Goal: Information Seeking & Learning: Learn about a topic

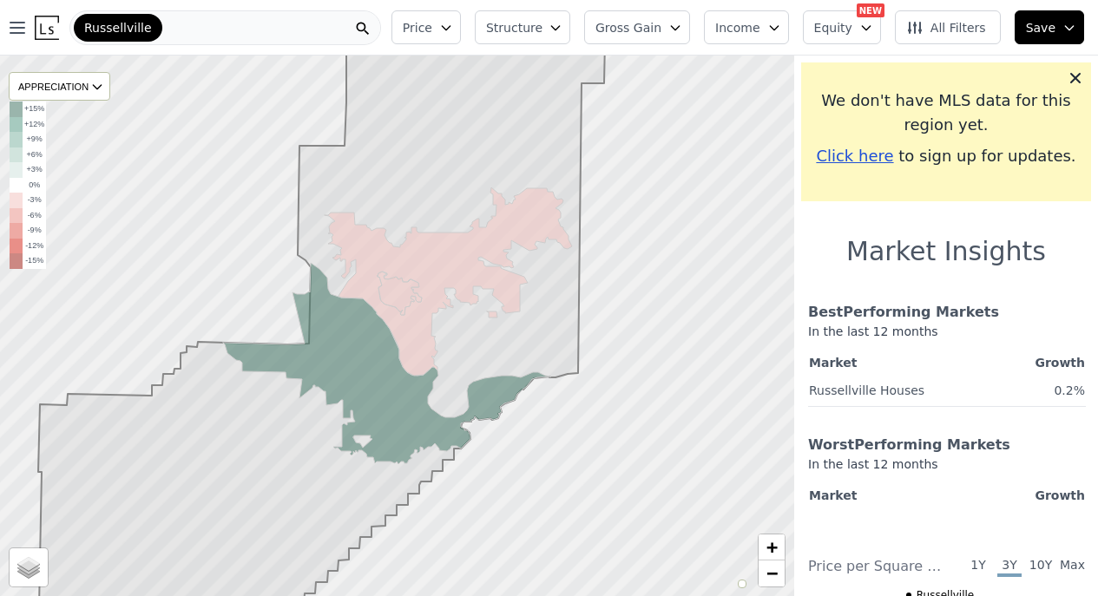
drag, startPoint x: 0, startPoint y: 0, endPoint x: 226, endPoint y: 34, distance: 229.0
click at [226, 34] on div "Russellville" at bounding box center [225, 27] width 312 height 35
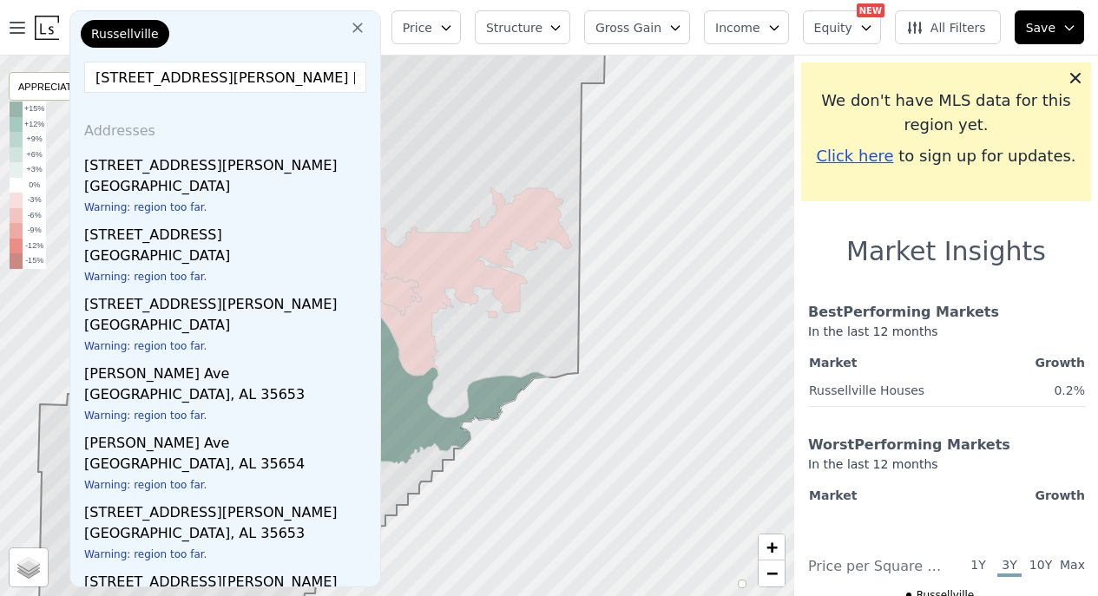
type input "17438 Russell Ave Allen"
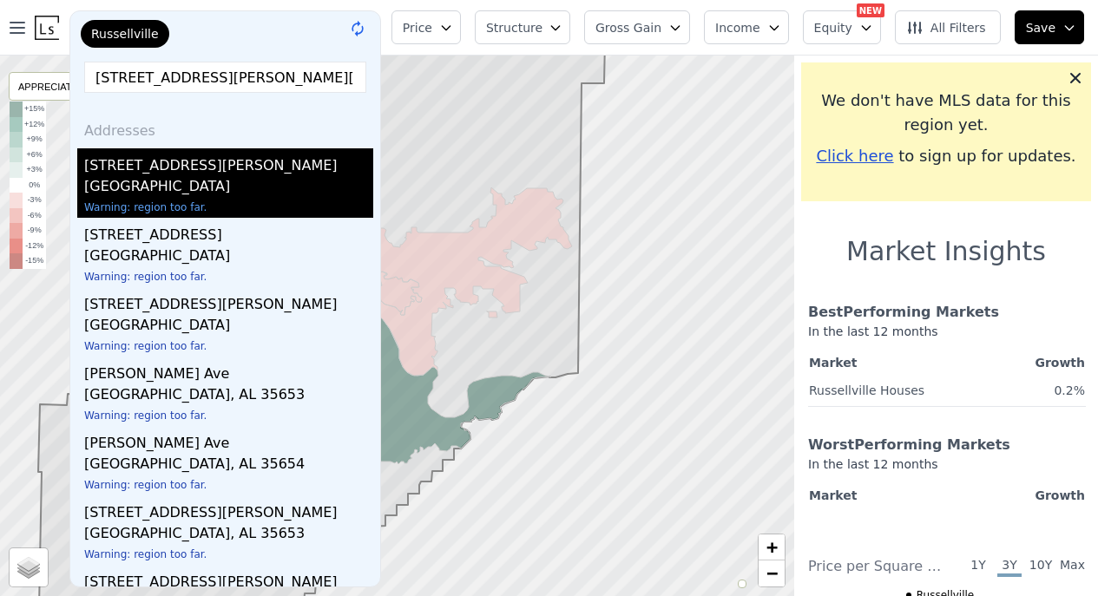
drag, startPoint x: 226, startPoint y: 34, endPoint x: 168, endPoint y: 180, distance: 156.9
click at [168, 180] on div "Allen Park, MI 48101" at bounding box center [228, 188] width 289 height 24
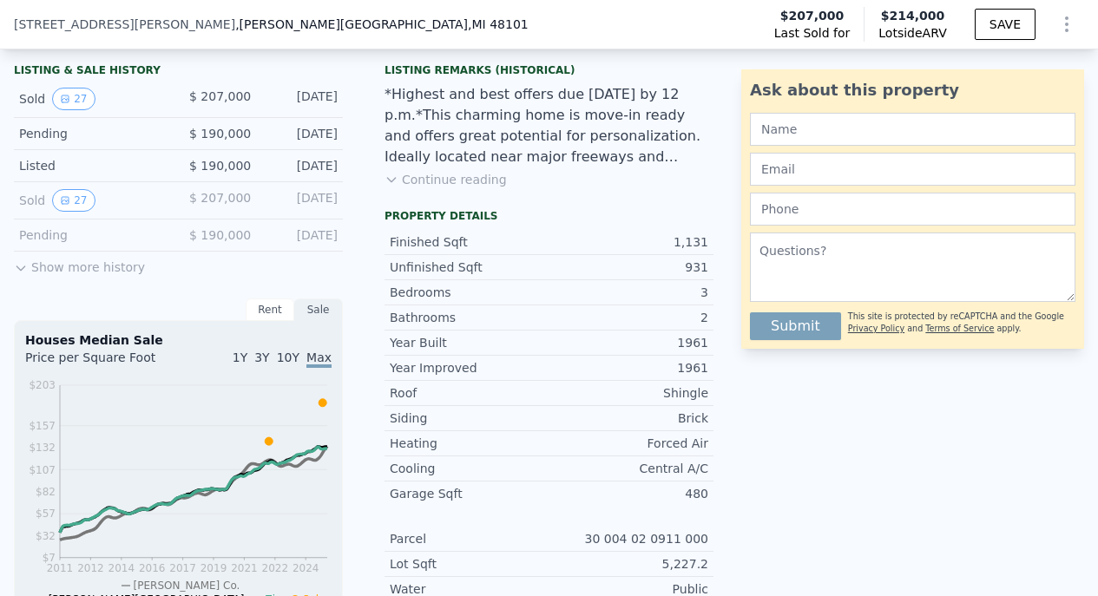
scroll to position [371, 0]
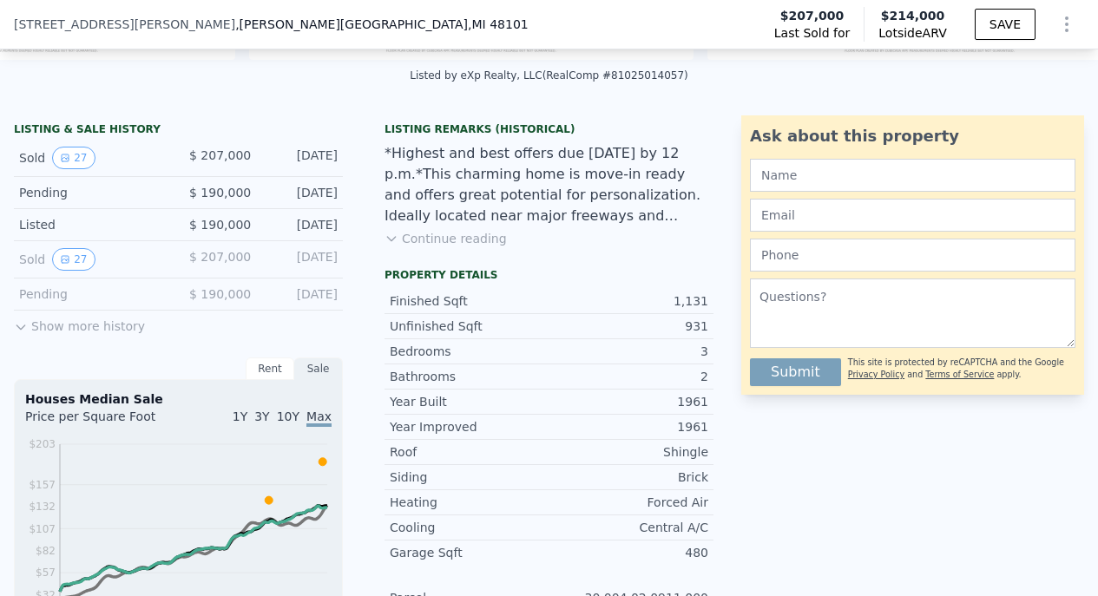
click at [21, 327] on icon at bounding box center [21, 327] width 14 height 14
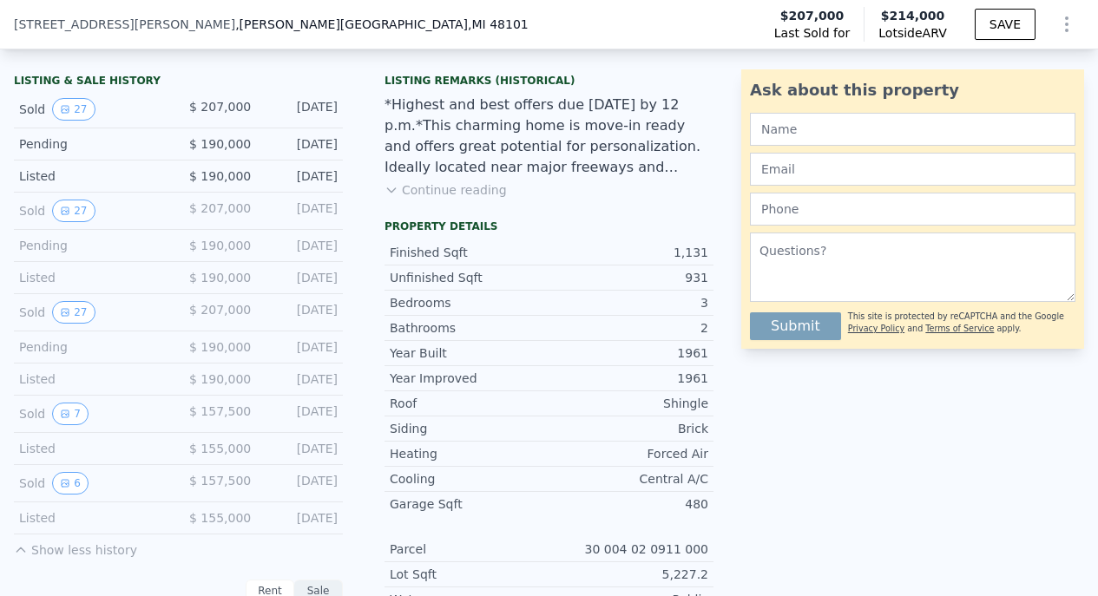
scroll to position [443, 0]
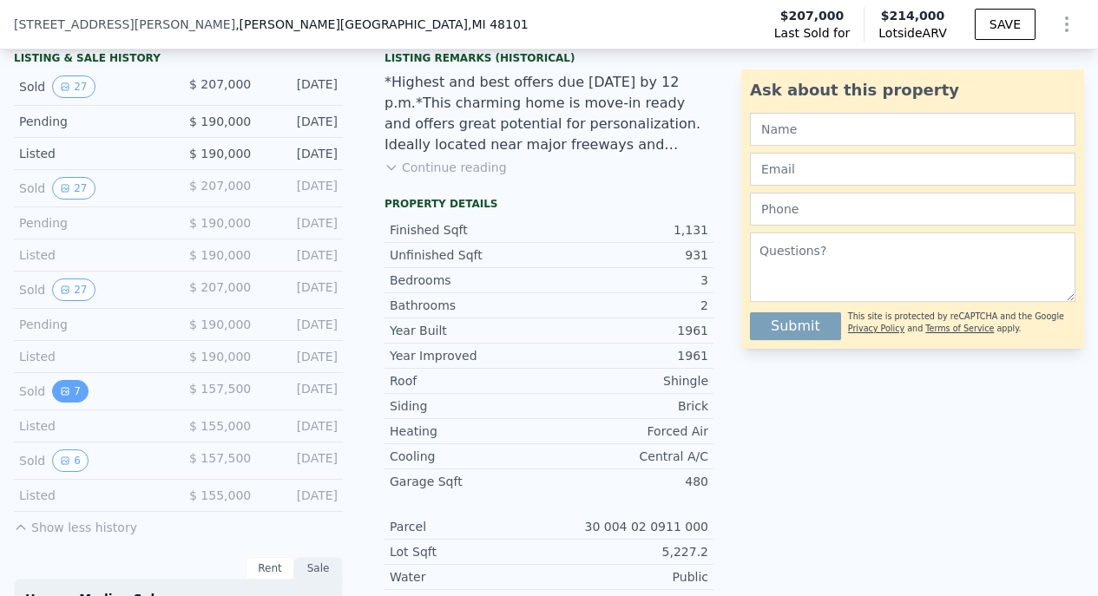
click at [75, 393] on button "7" at bounding box center [70, 391] width 36 height 23
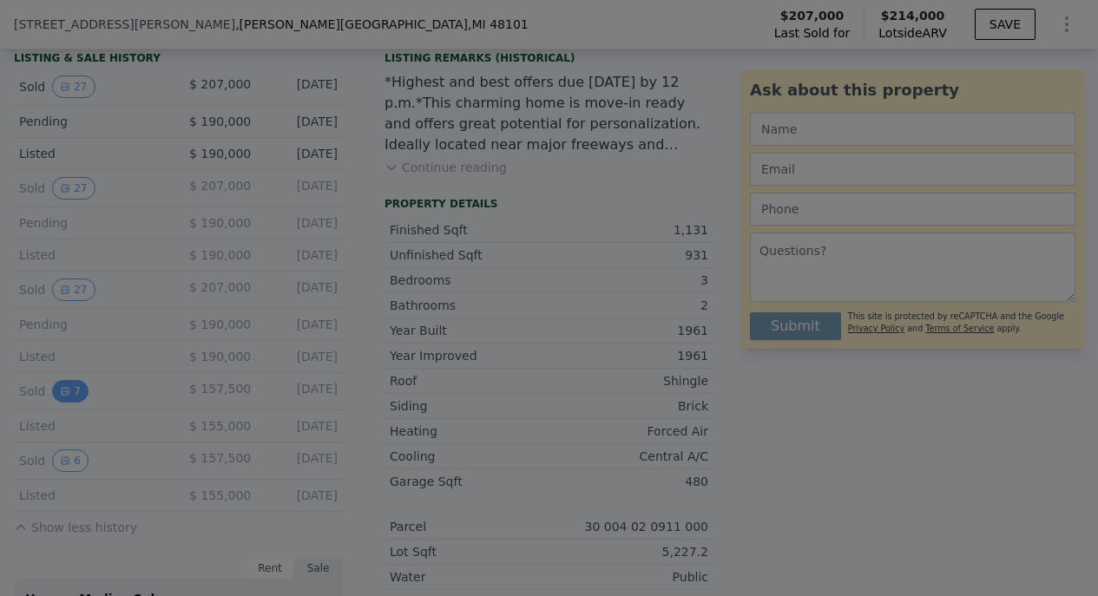
scroll to position [0, 13393]
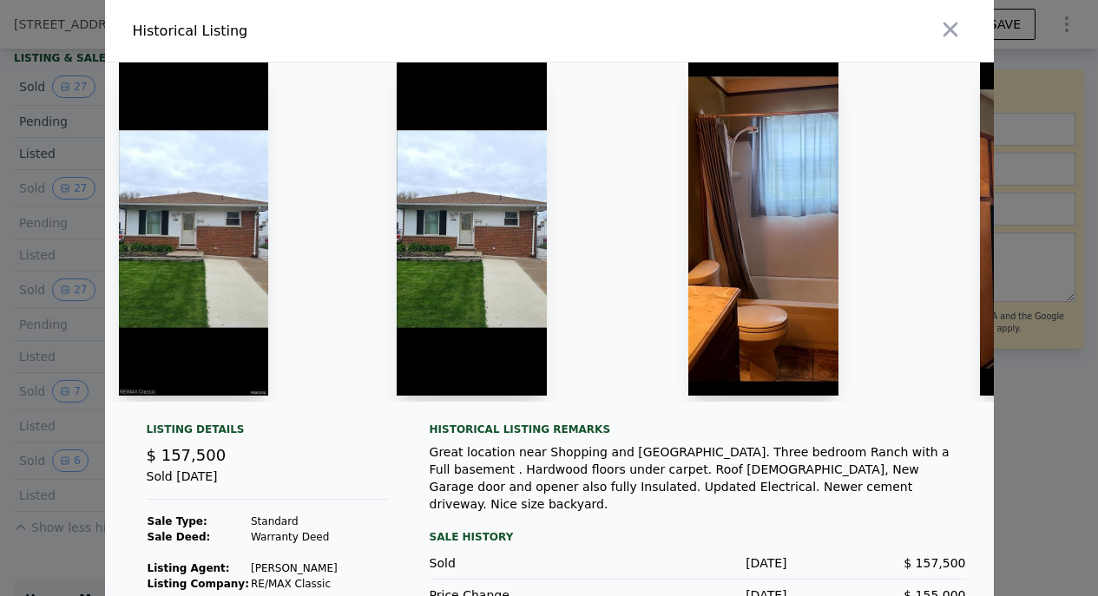
click at [213, 287] on img at bounding box center [194, 228] width 150 height 333
click at [213, 260] on img at bounding box center [194, 228] width 150 height 333
click at [370, 248] on div at bounding box center [244, 231] width 278 height 339
click at [467, 243] on img at bounding box center [472, 228] width 150 height 333
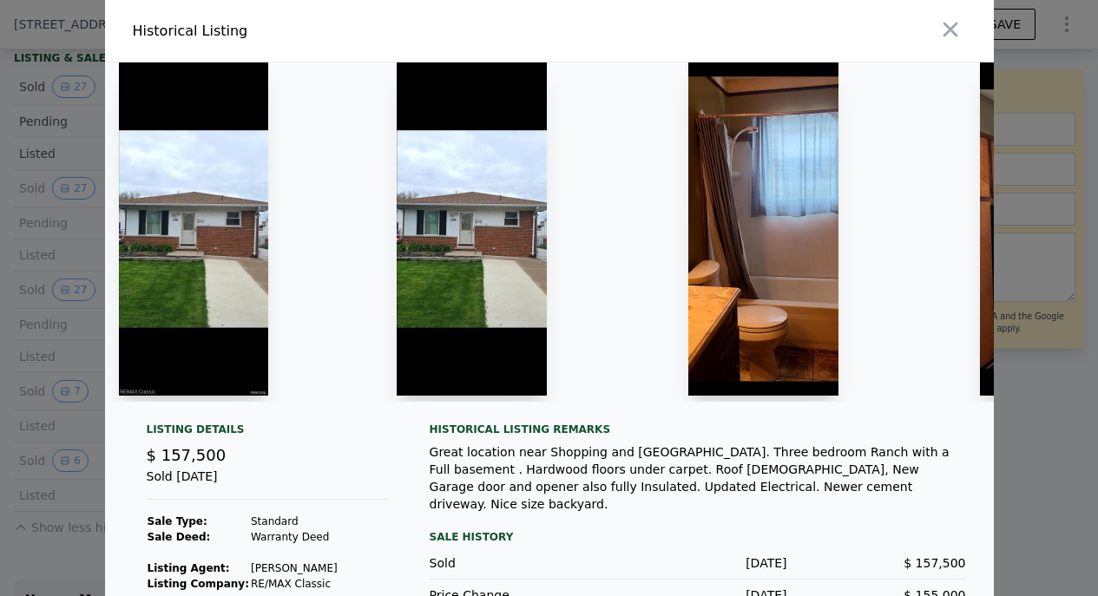
click at [467, 243] on img at bounding box center [472, 228] width 150 height 333
click at [738, 253] on img at bounding box center [763, 228] width 150 height 333
drag, startPoint x: 738, startPoint y: 253, endPoint x: 726, endPoint y: 253, distance: 11.3
click at [836, 224] on img at bounding box center [763, 228] width 150 height 333
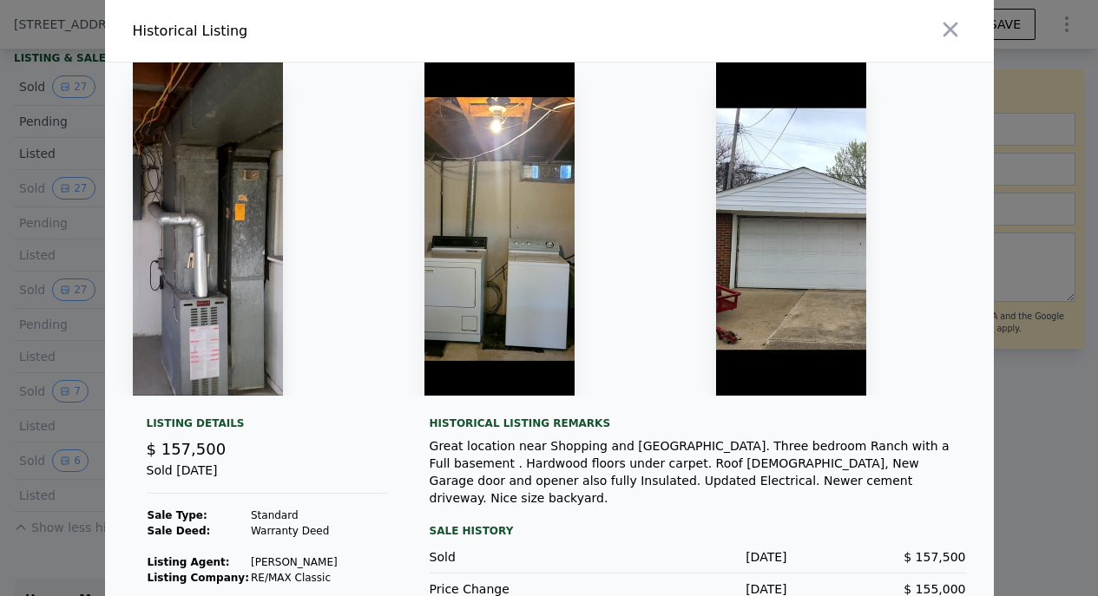
scroll to position [0, 1138]
click at [779, 258] on img at bounding box center [791, 228] width 150 height 333
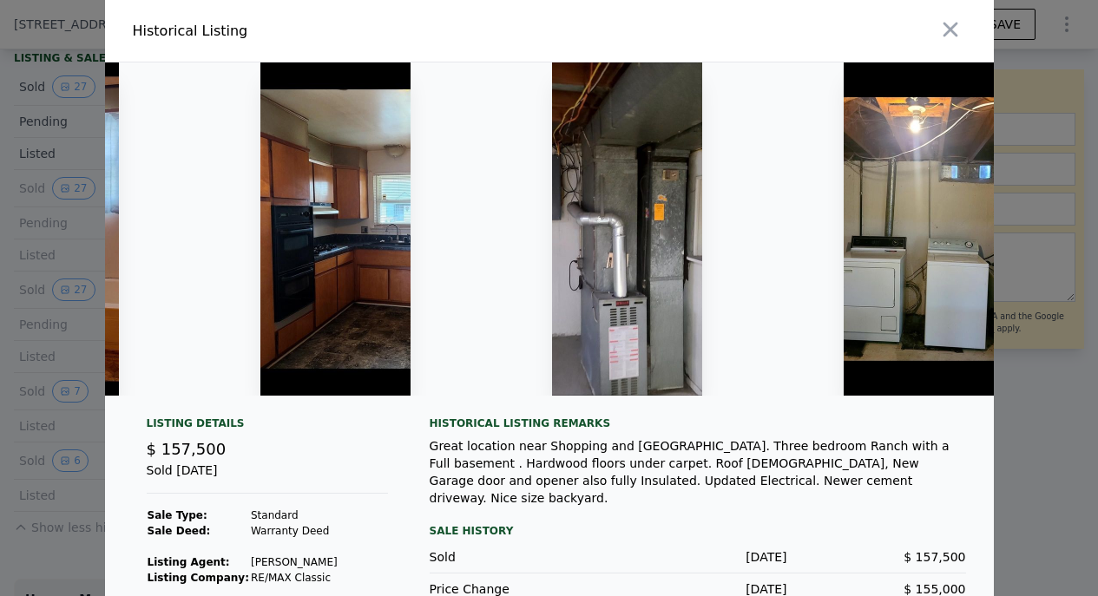
scroll to position [0, 718]
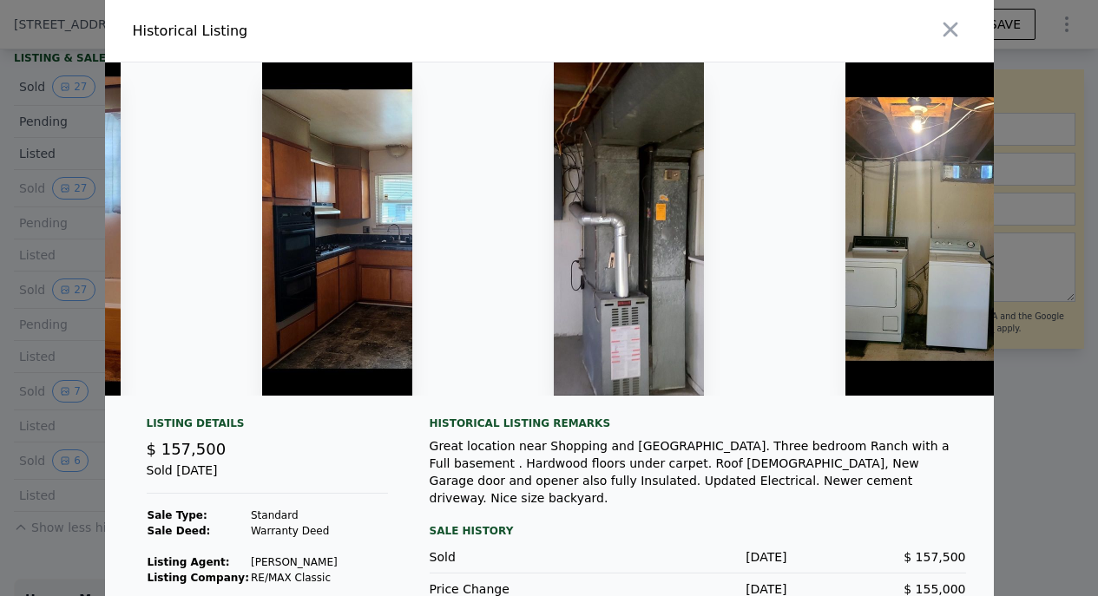
click at [382, 247] on img at bounding box center [337, 228] width 150 height 333
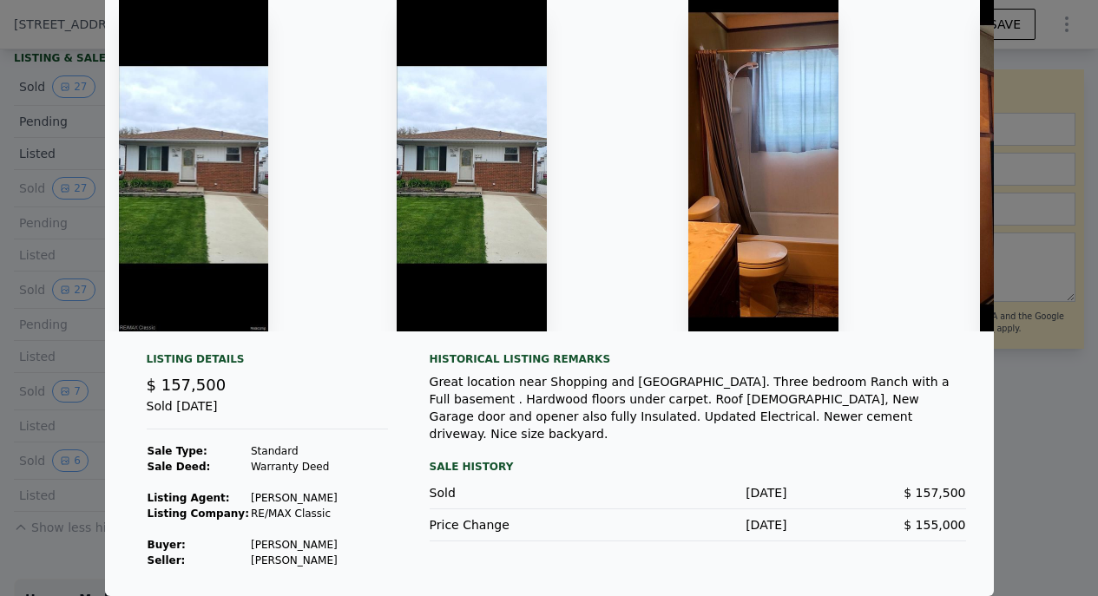
scroll to position [0, 0]
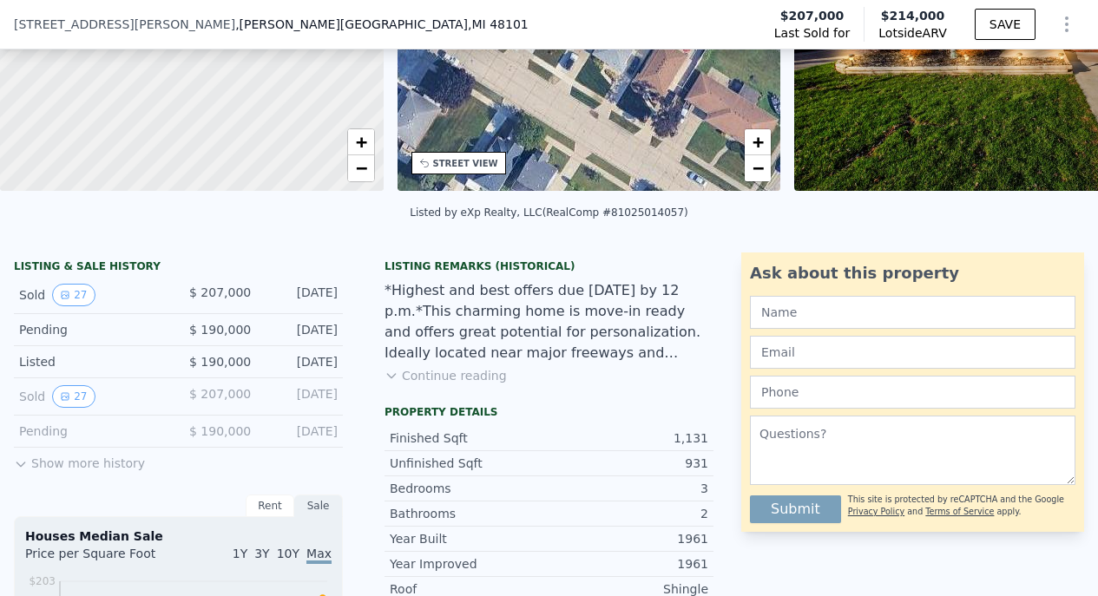
scroll to position [246, 0]
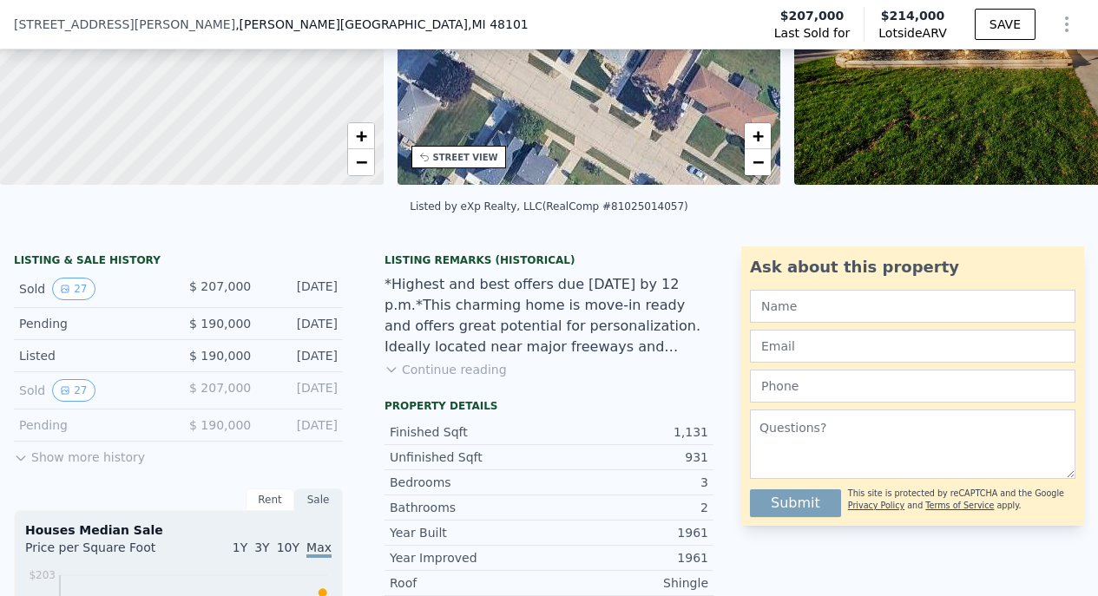
click at [23, 458] on icon at bounding box center [20, 458] width 8 height 4
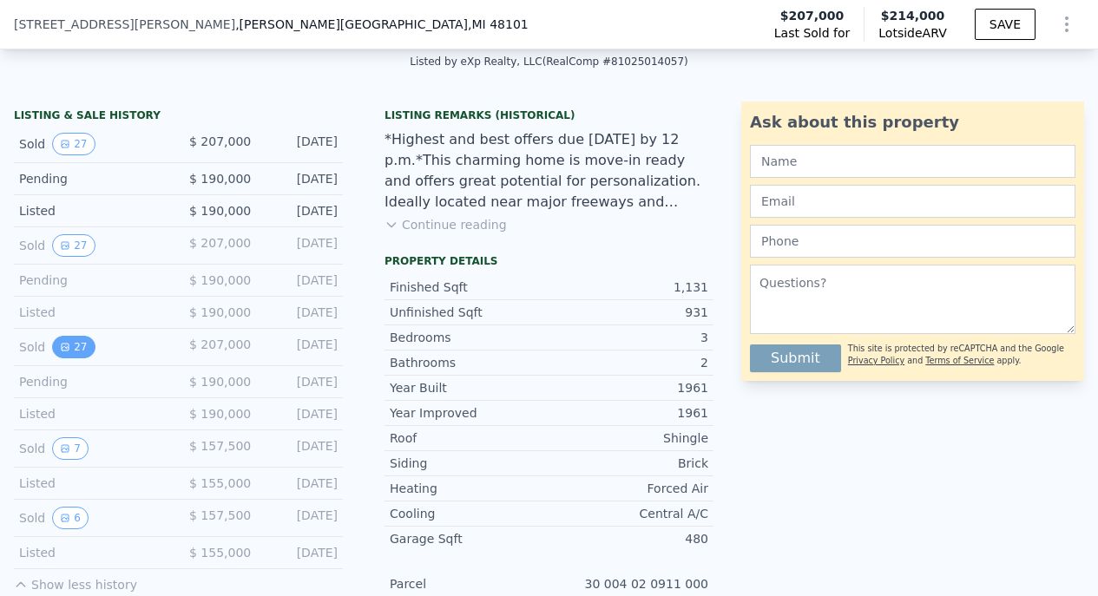
scroll to position [394, 0]
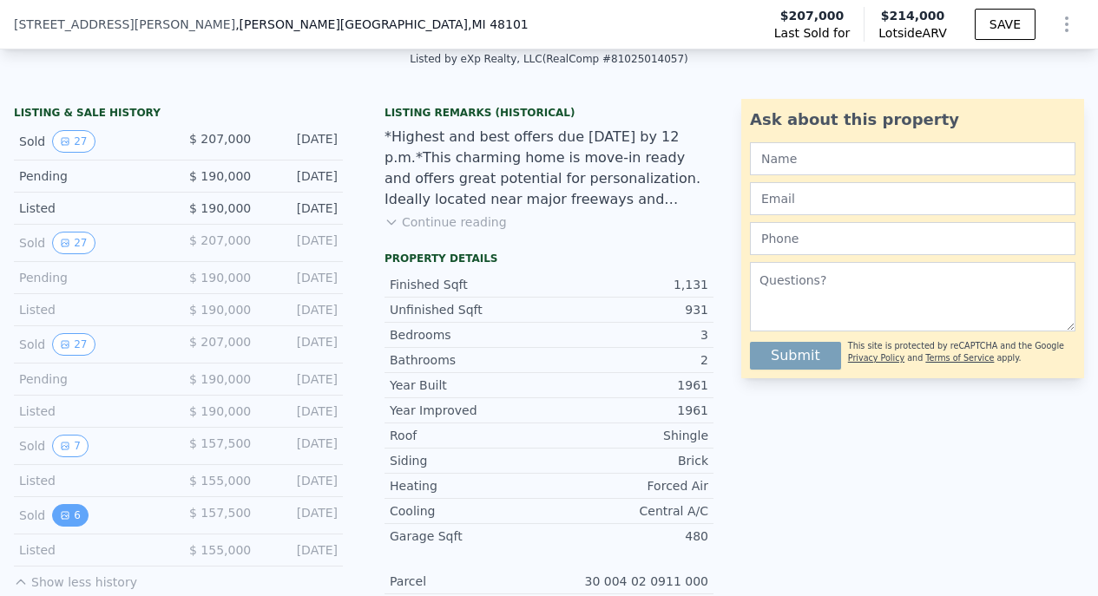
click at [67, 515] on icon "View historical data" at bounding box center [65, 515] width 10 height 10
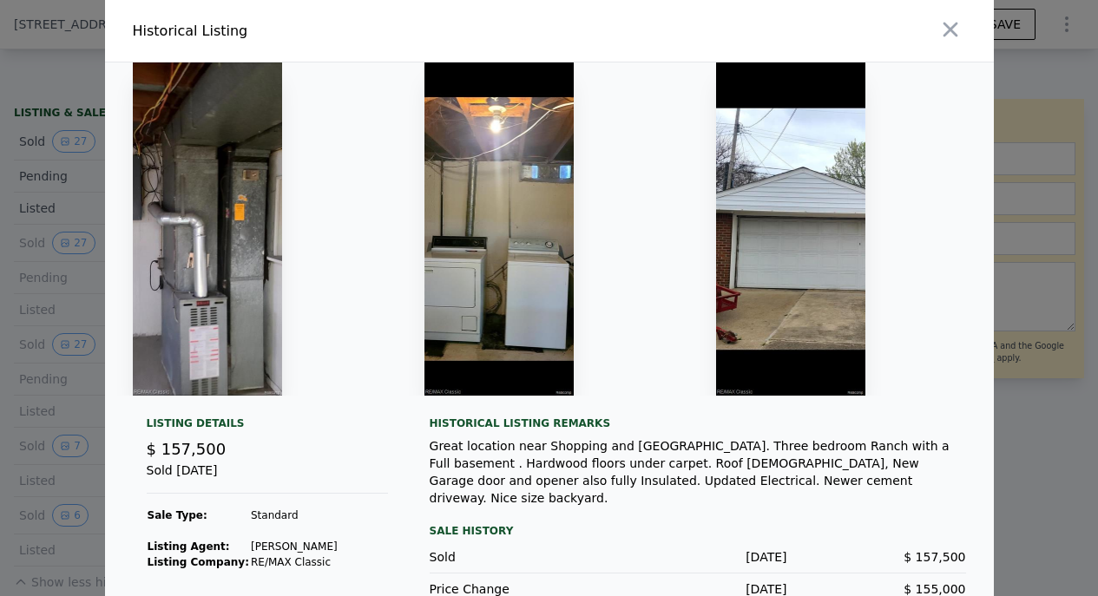
scroll to position [0, 847]
click at [950, 30] on icon "button" at bounding box center [949, 30] width 15 height 15
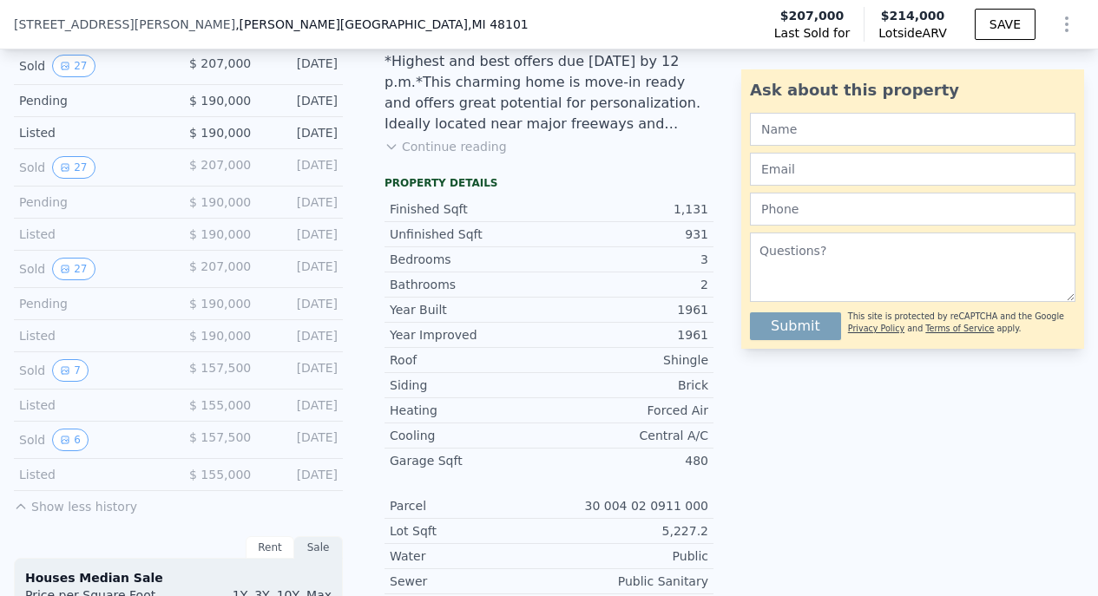
scroll to position [469, 0]
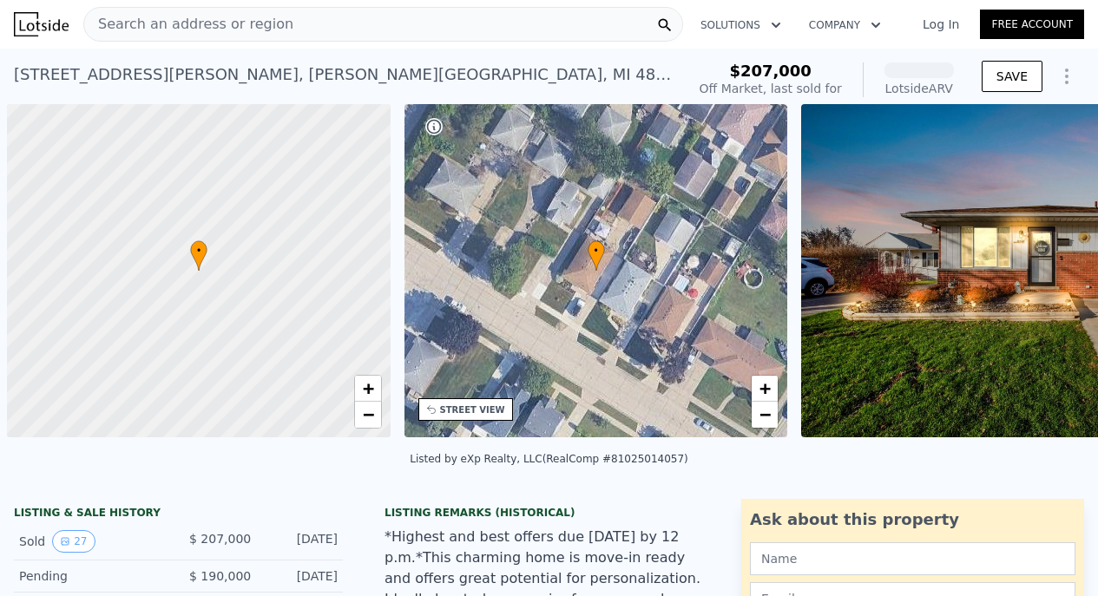
scroll to position [0, 7]
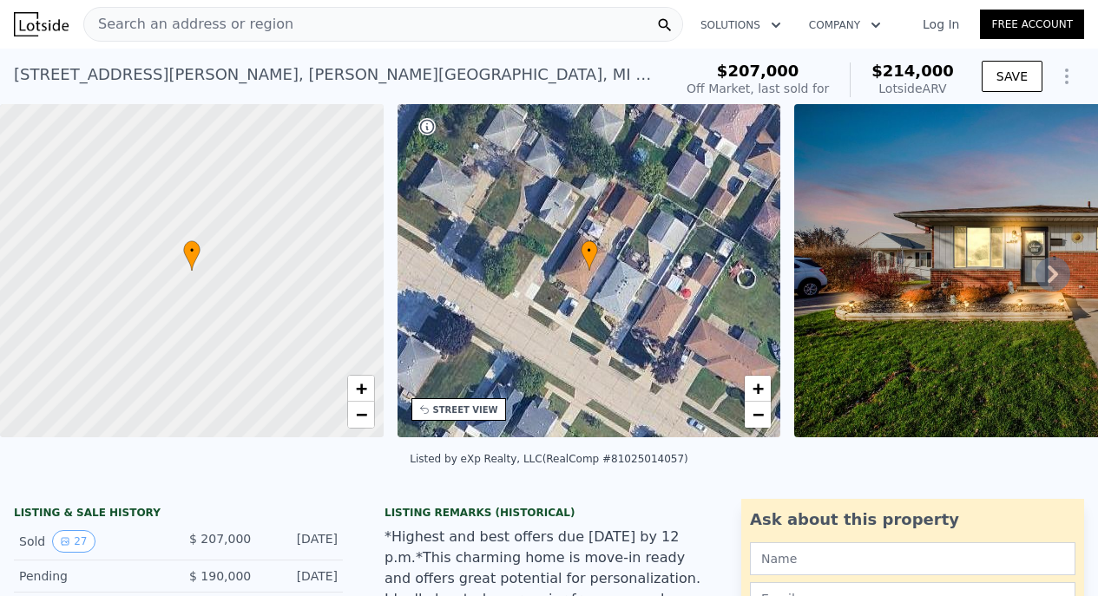
click at [610, 31] on div "Search an address or region" at bounding box center [383, 24] width 600 height 35
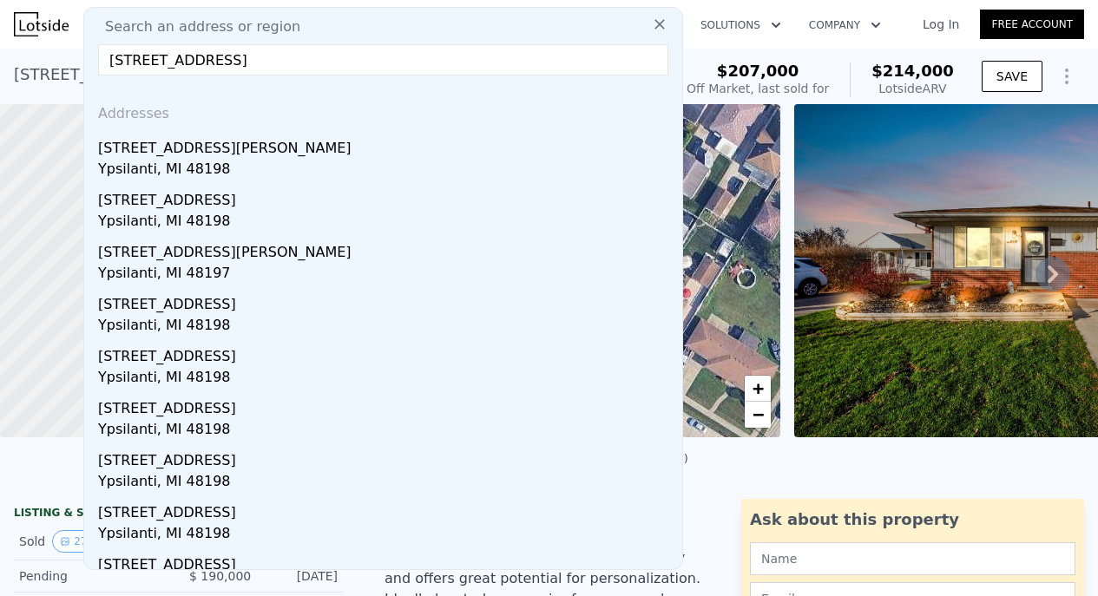
click at [187, 58] on input "400 elder st ypsilanti" at bounding box center [383, 59] width 570 height 31
click at [320, 57] on input "400 elder ypsilanti" at bounding box center [383, 59] width 570 height 31
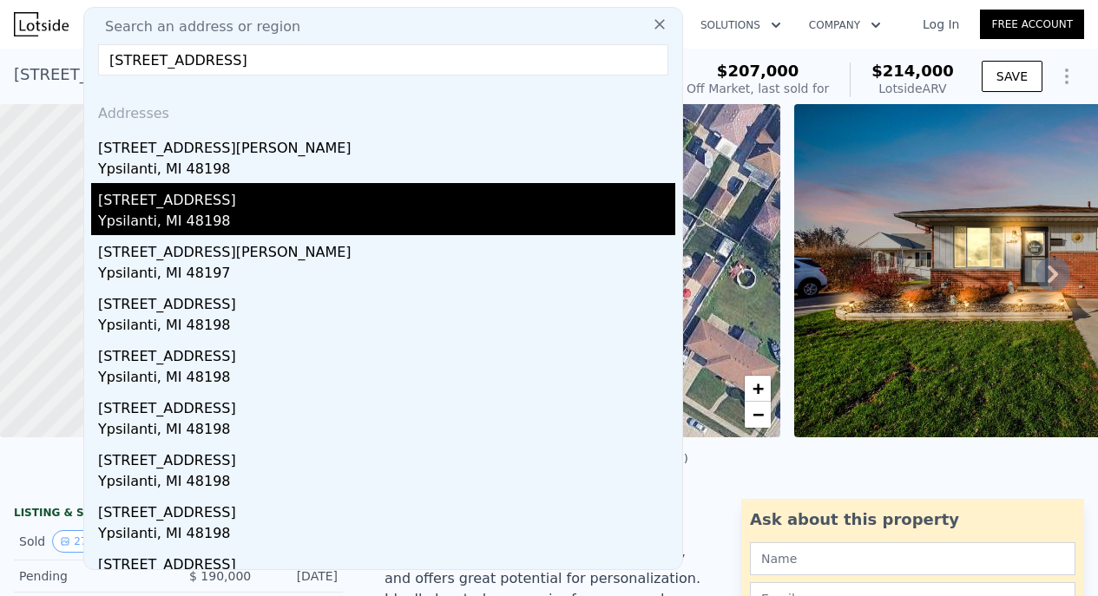
scroll to position [0, 0]
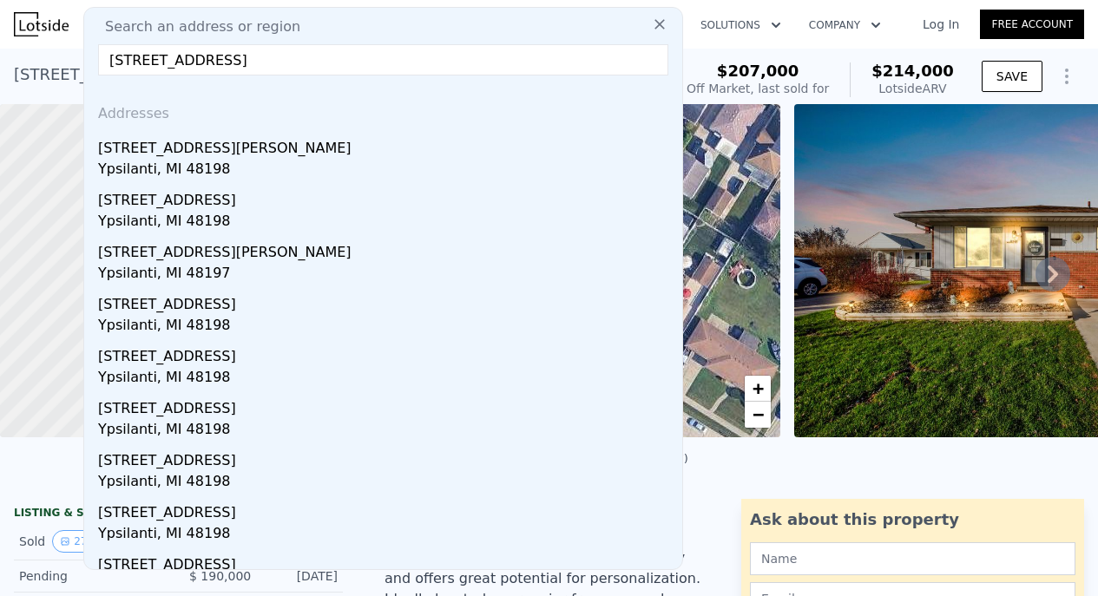
click at [424, 61] on input "400 elder st ypsilanti" at bounding box center [383, 59] width 570 height 31
click at [242, 23] on span "Search an address or region" at bounding box center [195, 26] width 209 height 21
click at [278, 63] on input "400 elder st ypsilanti" at bounding box center [383, 59] width 570 height 31
drag, startPoint x: 141, startPoint y: 60, endPoint x: 54, endPoint y: 57, distance: 86.8
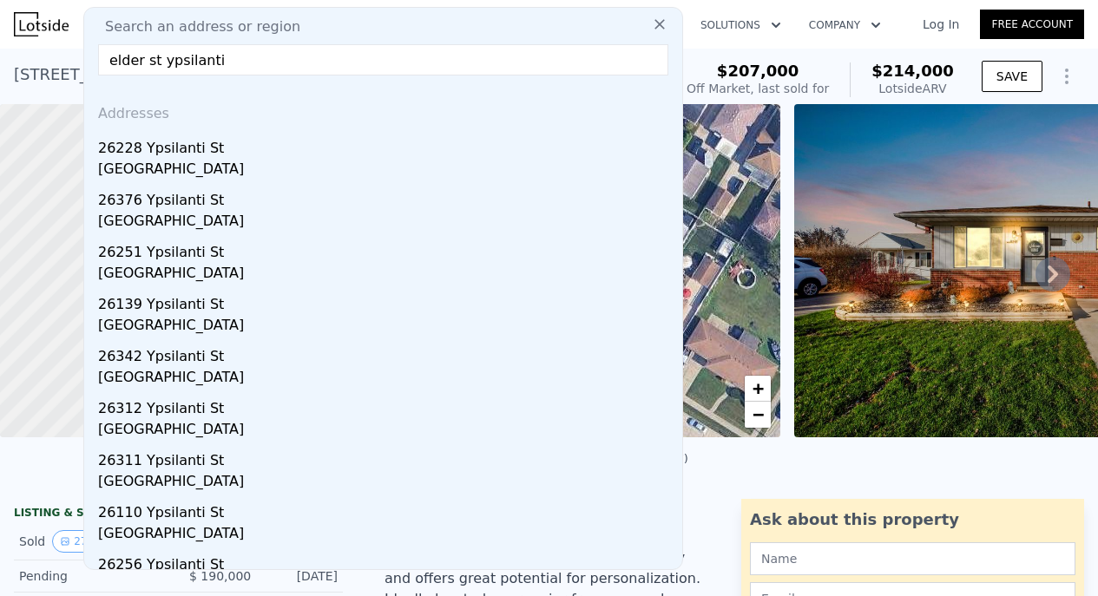
click at [226, 62] on input "elder st ypsilanti" at bounding box center [383, 59] width 570 height 31
drag, startPoint x: 226, startPoint y: 62, endPoint x: 28, endPoint y: 54, distance: 198.9
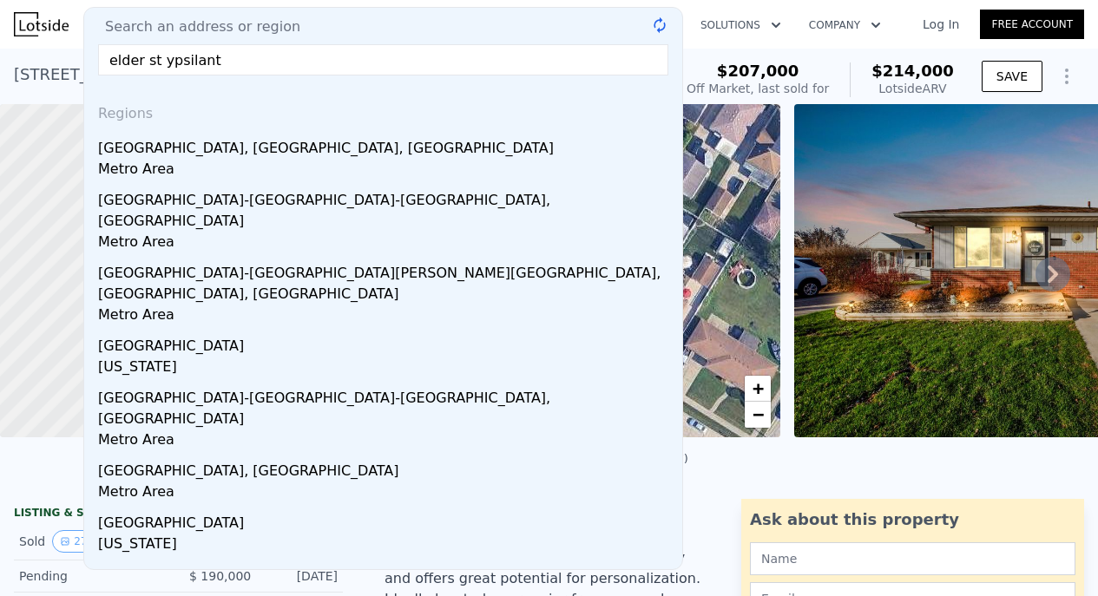
type input "elder st ypsilanti"
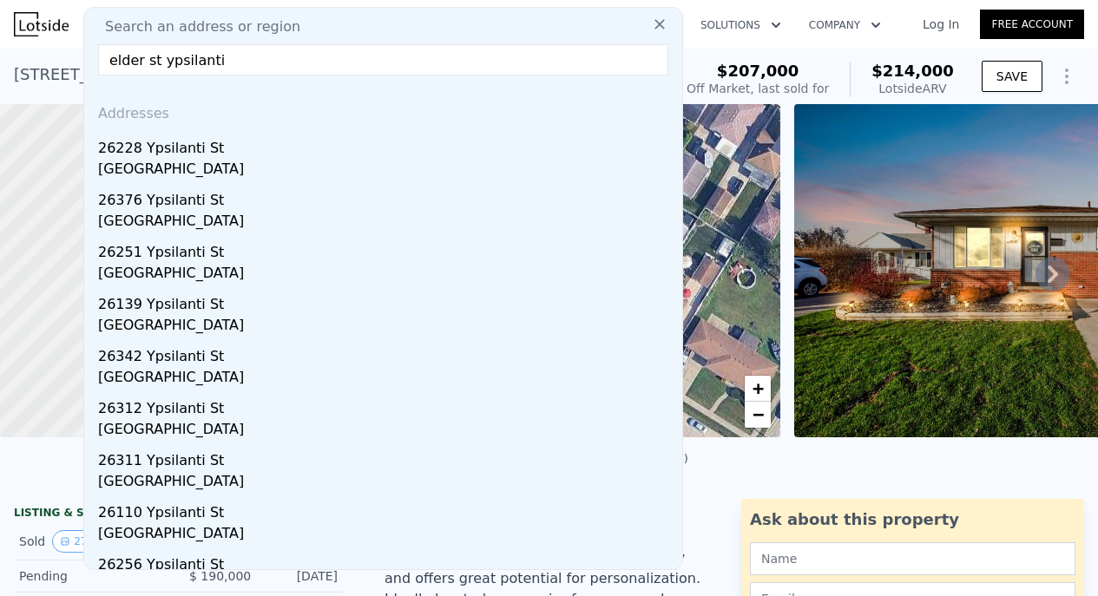
click at [32, 23] on img at bounding box center [41, 24] width 55 height 24
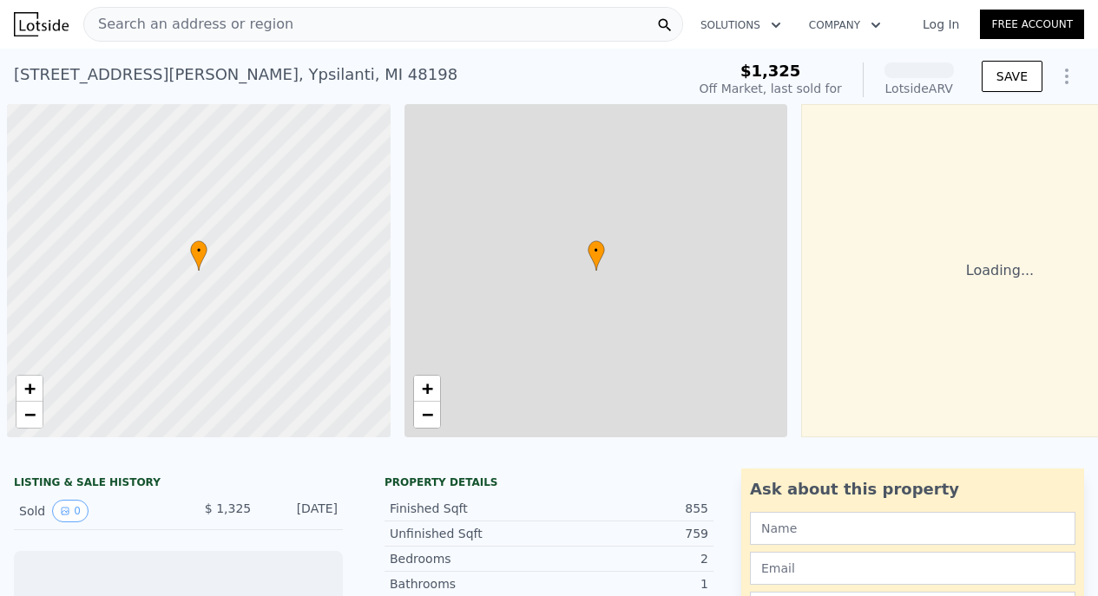
scroll to position [0, 7]
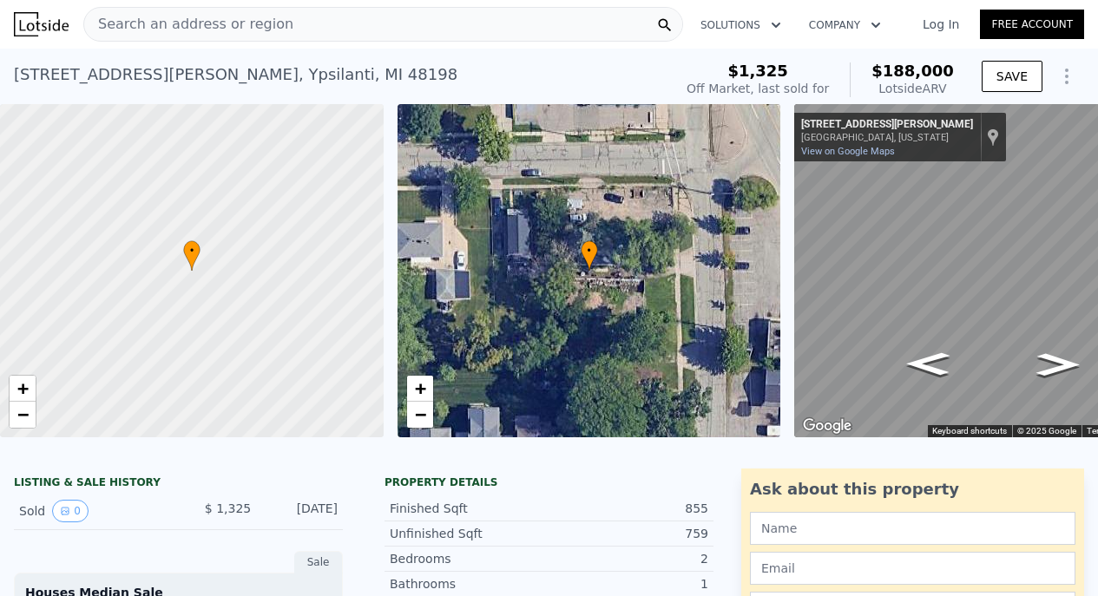
click at [585, 365] on div "• + − • + − ← Move left → Move right ↑ Move up ↓ Move down + Zoom in - Zoom out…" at bounding box center [549, 270] width 1098 height 333
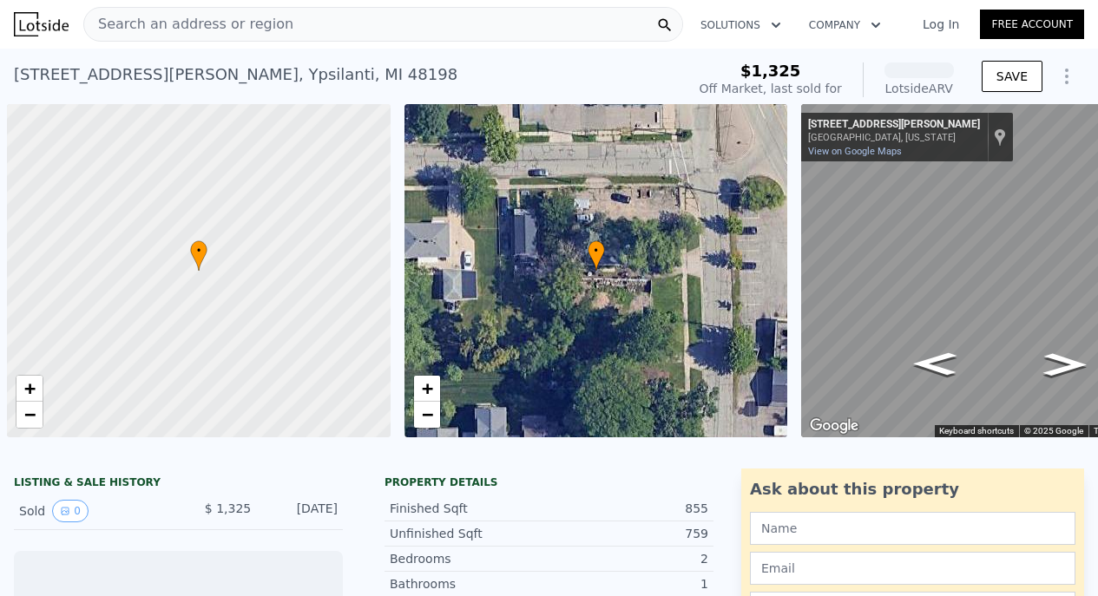
scroll to position [0, 101]
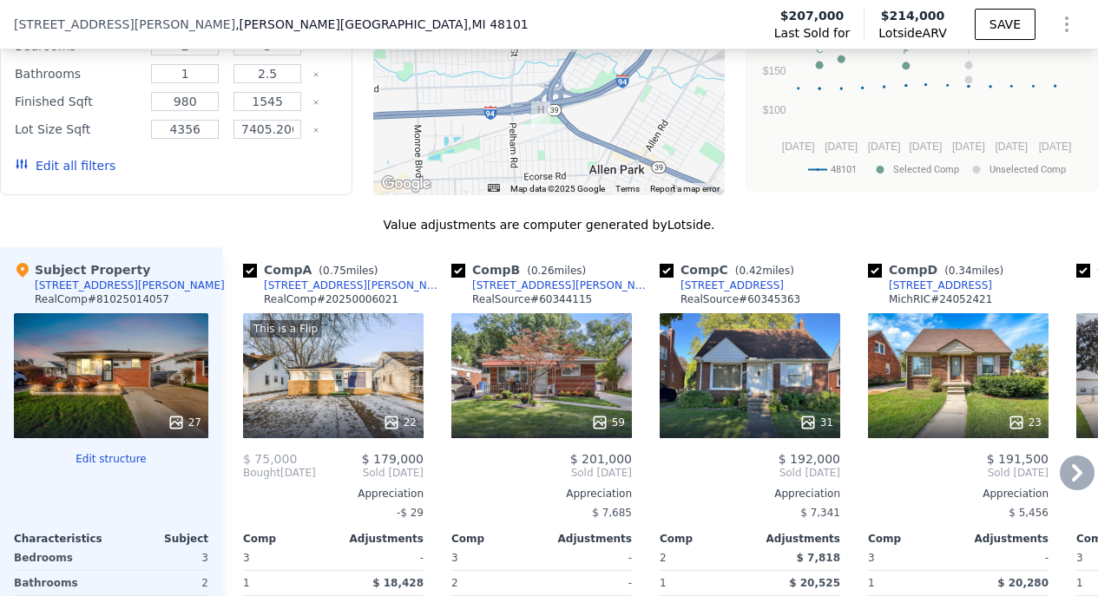
scroll to position [1845, 0]
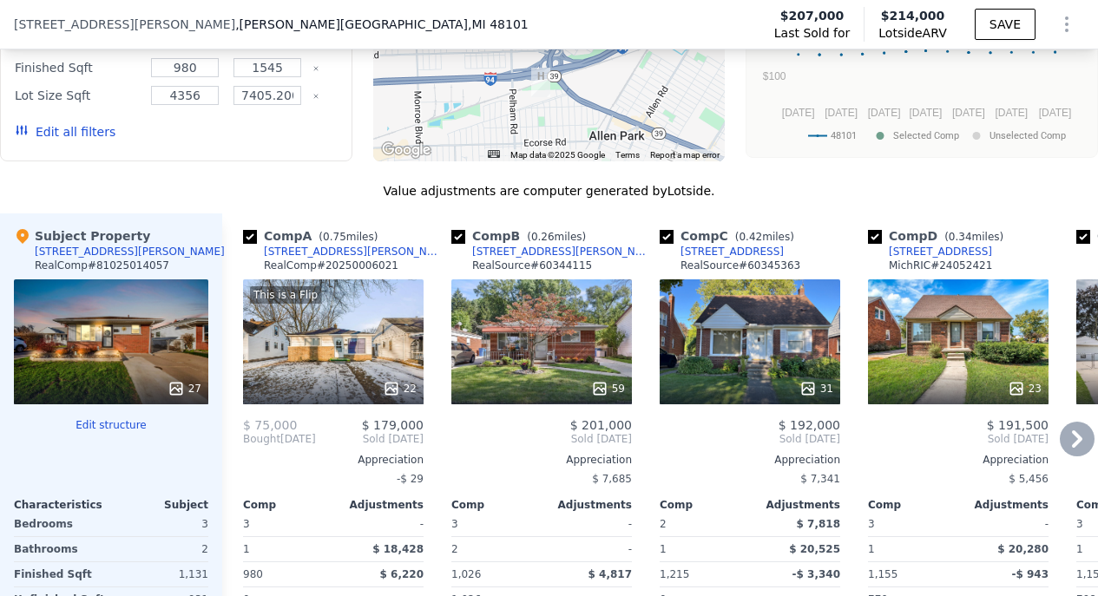
click at [554, 370] on div "59" at bounding box center [541, 341] width 180 height 125
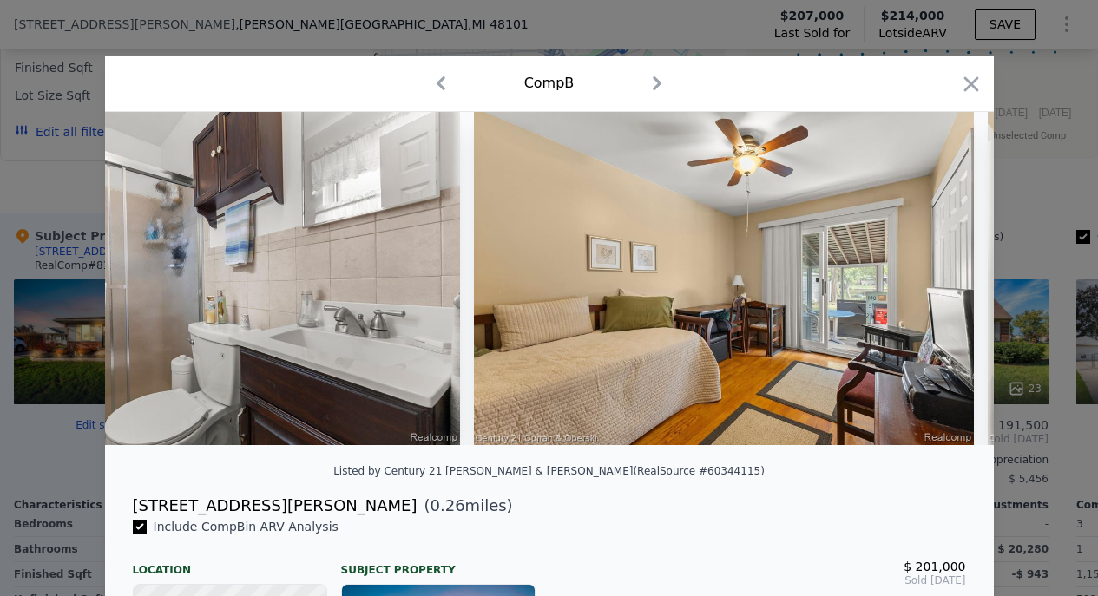
scroll to position [0, 9915]
